Goal: Transaction & Acquisition: Purchase product/service

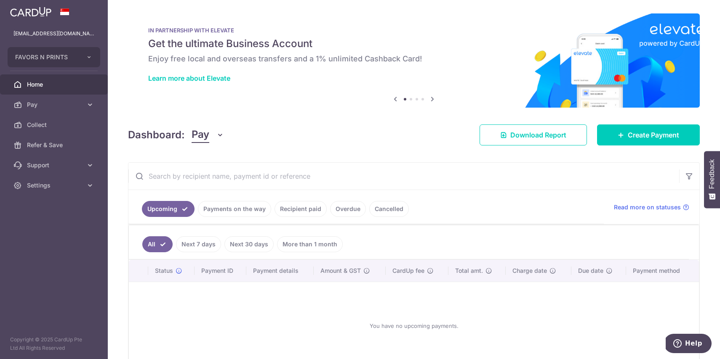
scroll to position [52, 0]
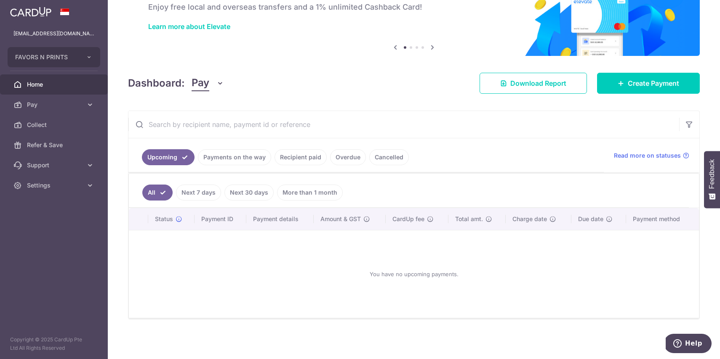
click at [297, 157] on link "Recipient paid" at bounding box center [300, 157] width 52 height 16
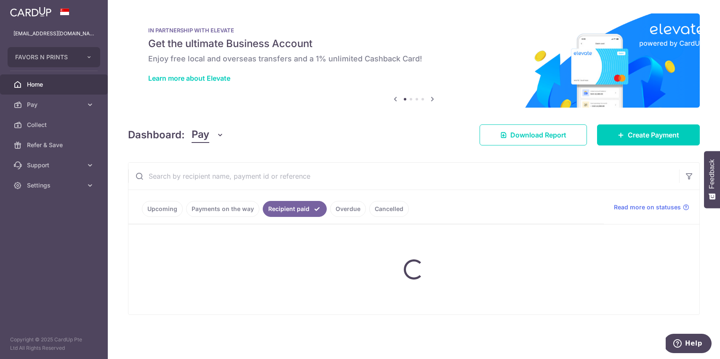
scroll to position [0, 0]
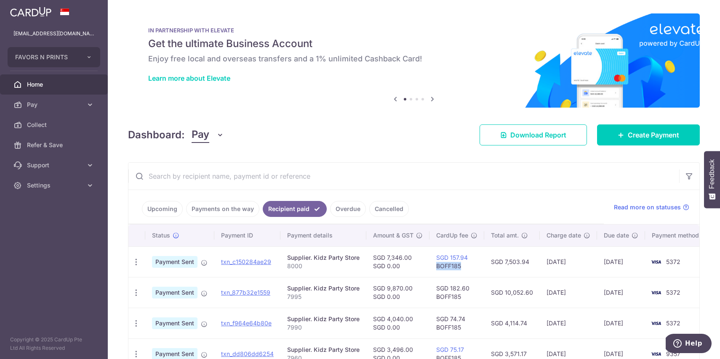
drag, startPoint x: 459, startPoint y: 267, endPoint x: 433, endPoint y: 266, distance: 26.6
click at [433, 266] on td "SGD 157.94 BOFF185" at bounding box center [456, 262] width 55 height 31
copy td "BOFF185"
click at [36, 104] on span "Pay" at bounding box center [55, 105] width 56 height 8
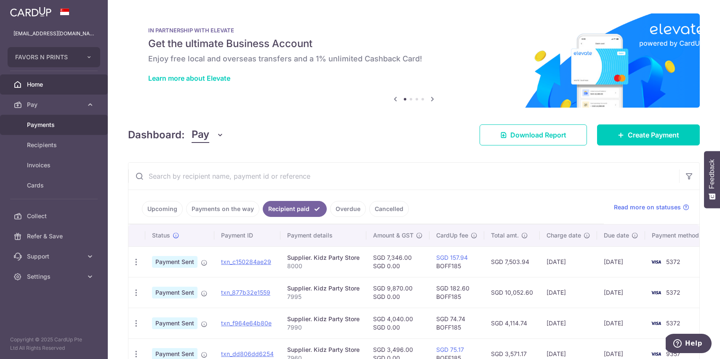
click at [59, 130] on link "Payments" at bounding box center [54, 125] width 108 height 20
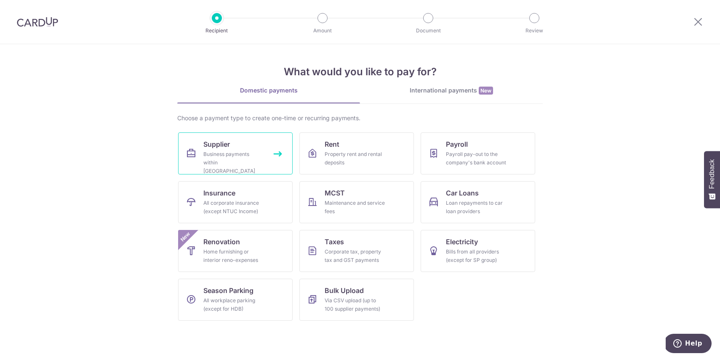
click at [249, 158] on div "Business payments within Singapore" at bounding box center [233, 162] width 61 height 25
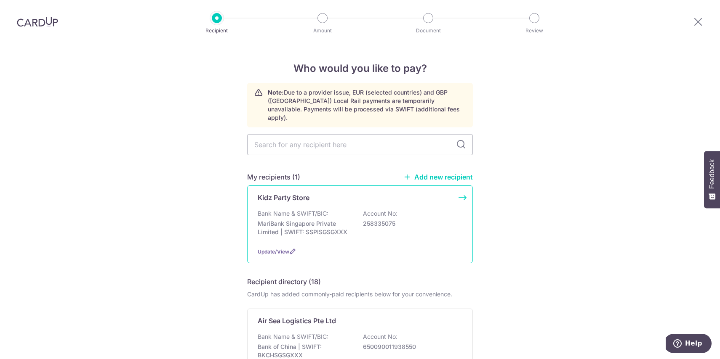
click at [307, 220] on p "MariBank Singapore Private Limited | SWIFT: SSPISGSGXXX" at bounding box center [305, 228] width 94 height 17
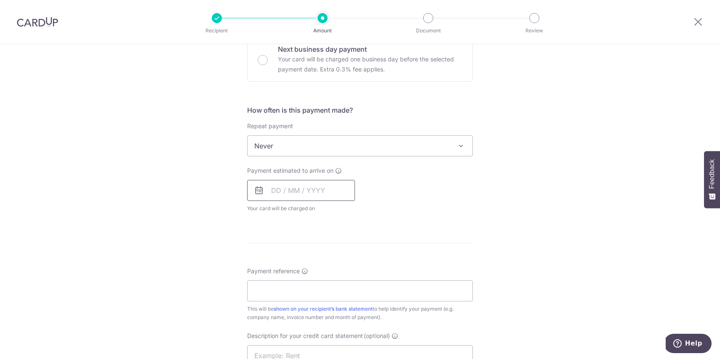
scroll to position [258, 0]
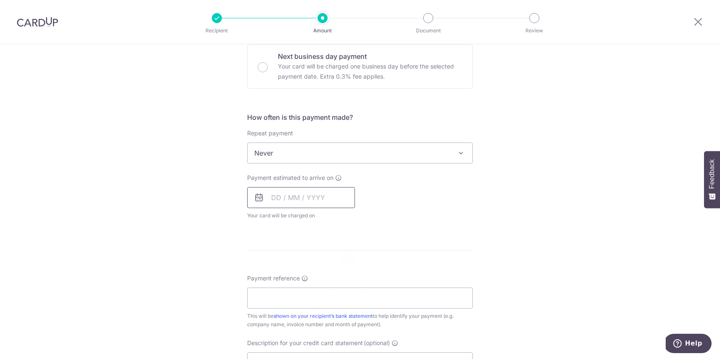
click at [309, 203] on input "text" at bounding box center [301, 197] width 108 height 21
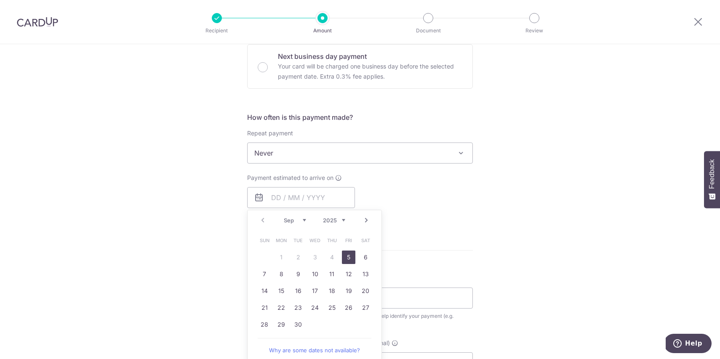
click at [406, 217] on div "Payment estimated to arrive on Prev Next Sep Oct Nov Dec 2025 2026 2027 2028 20…" at bounding box center [360, 197] width 236 height 46
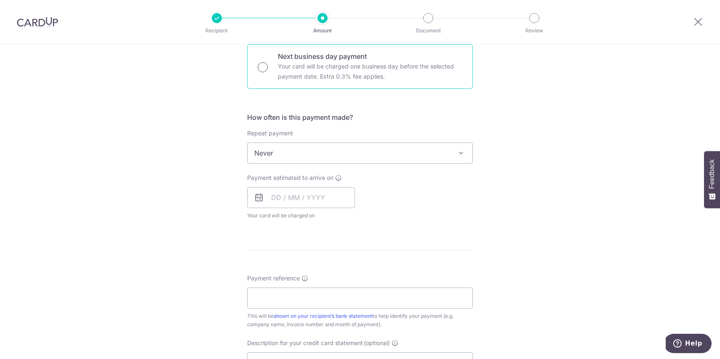
click at [263, 66] on input "Next business day payment Your card will be charged one business day before the…" at bounding box center [263, 67] width 10 height 10
radio input "true"
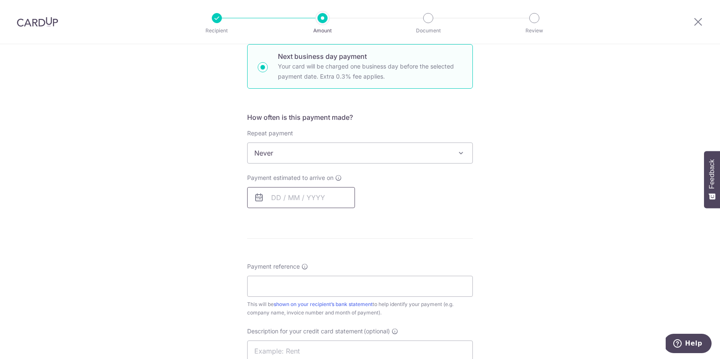
click at [298, 196] on input "text" at bounding box center [301, 197] width 108 height 21
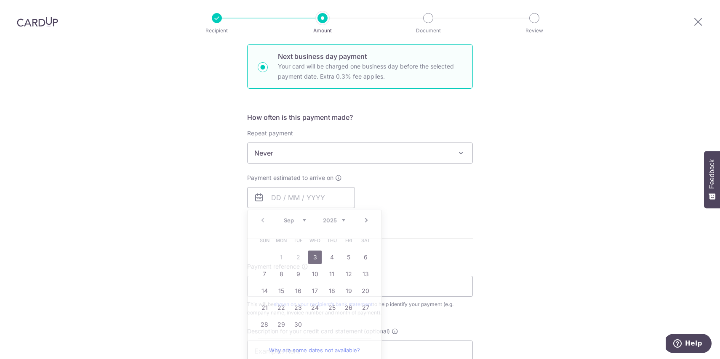
click at [485, 239] on div "Tell us more about your payment Enter payment amount SGD GST (optional) SGD Sel…" at bounding box center [360, 189] width 720 height 804
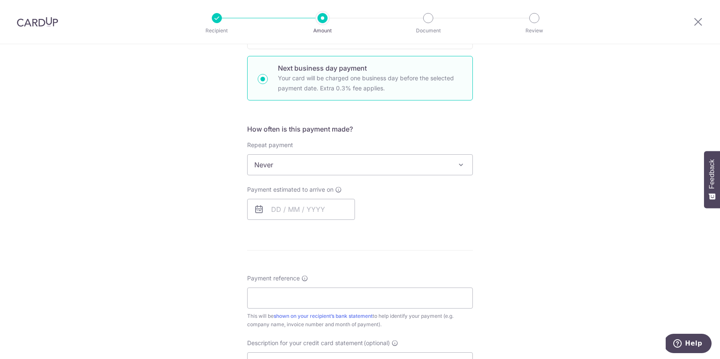
scroll to position [257, 0]
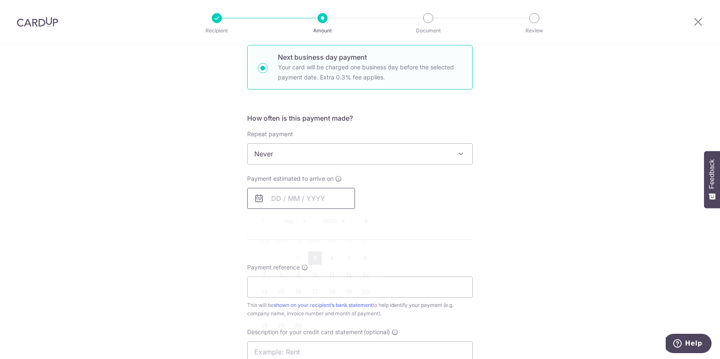
click at [281, 198] on input "text" at bounding box center [301, 198] width 108 height 21
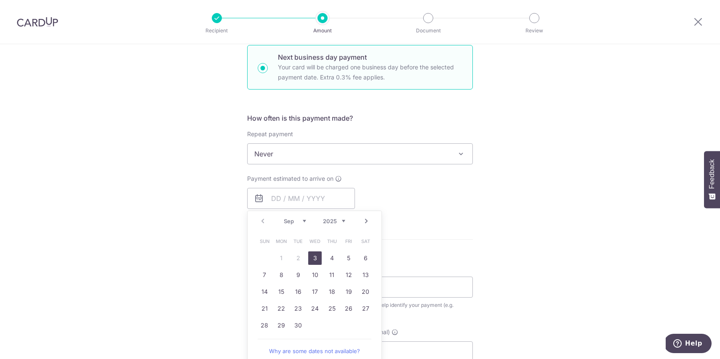
click at [532, 240] on div "Tell us more about your payment Enter payment amount SGD GST (optional) SGD Sel…" at bounding box center [360, 189] width 720 height 804
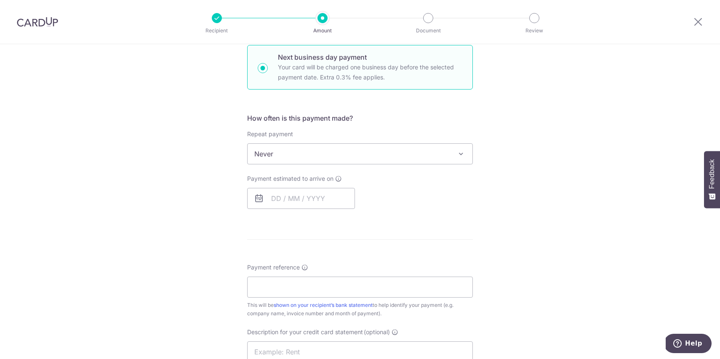
scroll to position [0, 0]
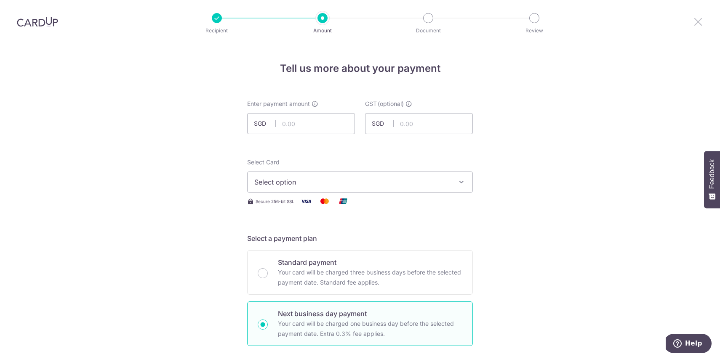
click at [693, 19] on icon at bounding box center [698, 21] width 10 height 11
